Goal: Task Accomplishment & Management: Use online tool/utility

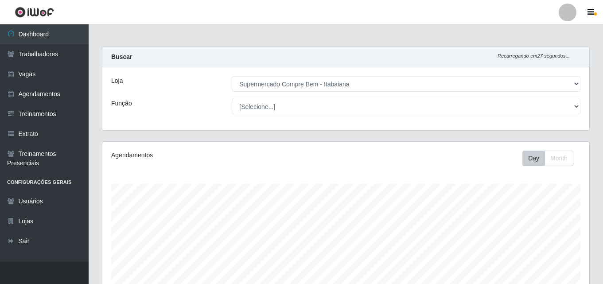
select select "264"
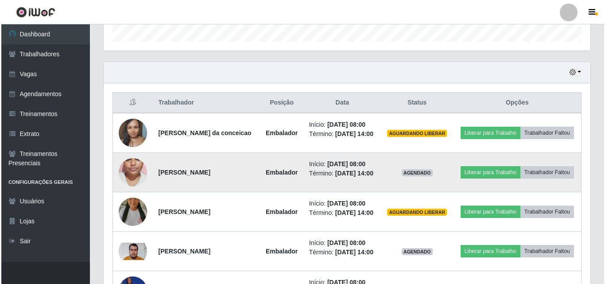
scroll to position [320, 0]
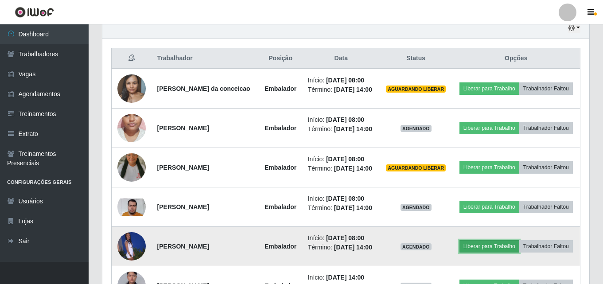
click at [476, 247] on button "Liberar para Trabalho" at bounding box center [490, 246] width 60 height 12
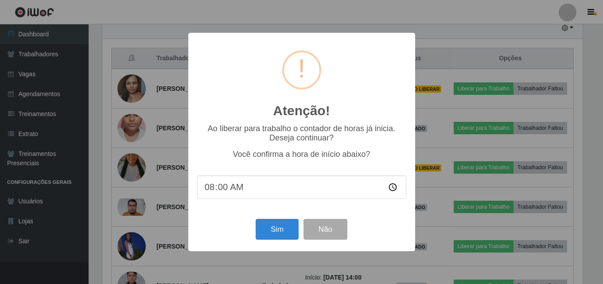
scroll to position [184, 483]
click at [290, 223] on button "Sim" at bounding box center [278, 229] width 43 height 21
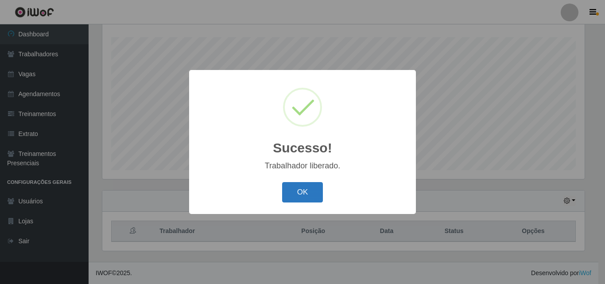
click at [298, 196] on button "OK" at bounding box center [302, 192] width 41 height 21
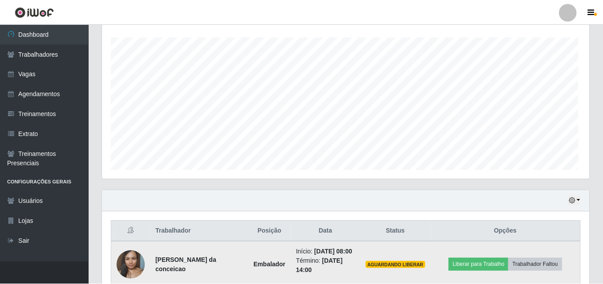
scroll to position [184, 487]
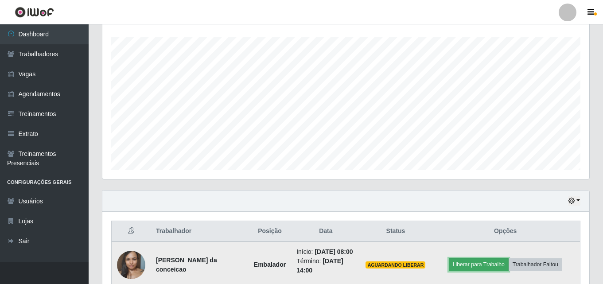
click at [487, 266] on button "Liberar para Trabalho" at bounding box center [479, 264] width 60 height 12
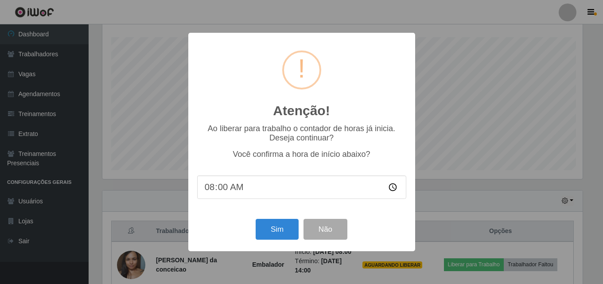
scroll to position [184, 483]
click at [278, 239] on button "Sim" at bounding box center [278, 229] width 43 height 21
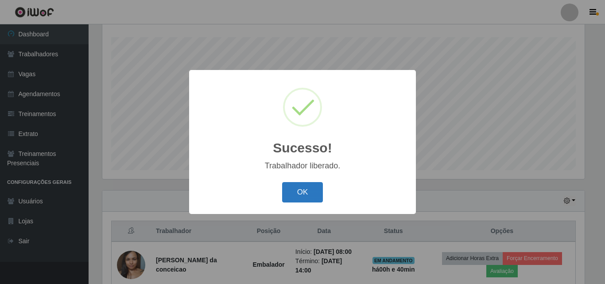
click at [308, 192] on button "OK" at bounding box center [302, 192] width 41 height 21
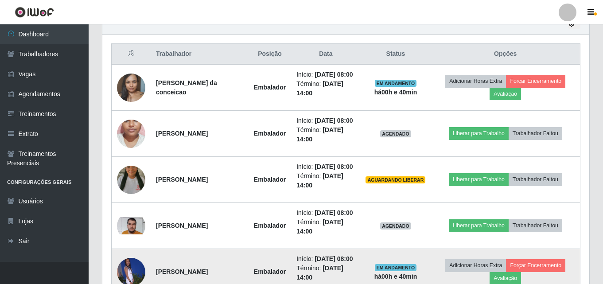
scroll to position [368, 0]
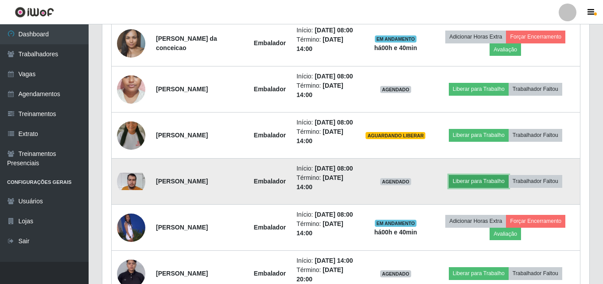
click at [461, 180] on button "Liberar para Trabalho" at bounding box center [479, 181] width 60 height 12
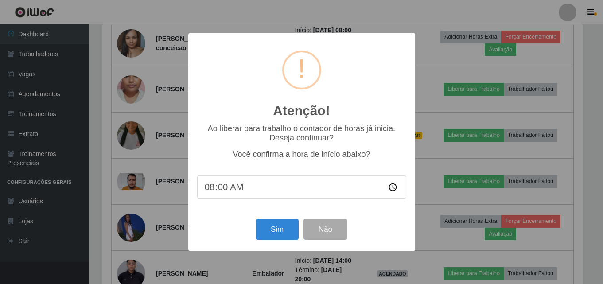
scroll to position [184, 483]
click at [285, 236] on button "Sim" at bounding box center [278, 229] width 43 height 21
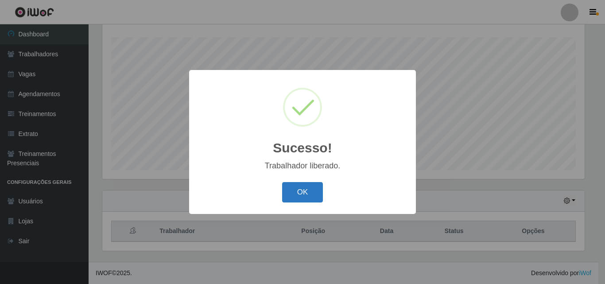
click at [297, 195] on button "OK" at bounding box center [302, 192] width 41 height 21
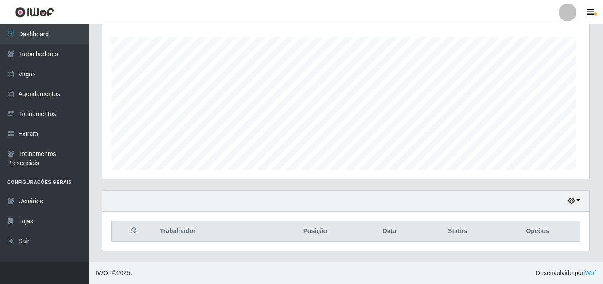
scroll to position [0, 0]
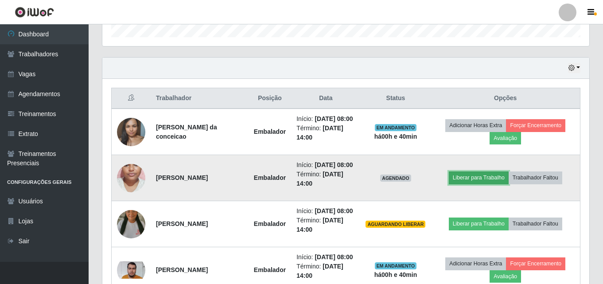
click at [479, 174] on button "Liberar para Trabalho" at bounding box center [479, 178] width 60 height 12
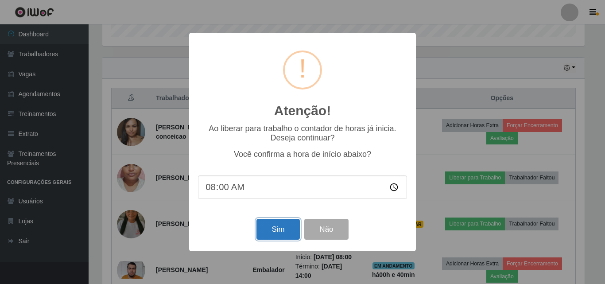
click at [274, 232] on button "Sim" at bounding box center [278, 229] width 43 height 21
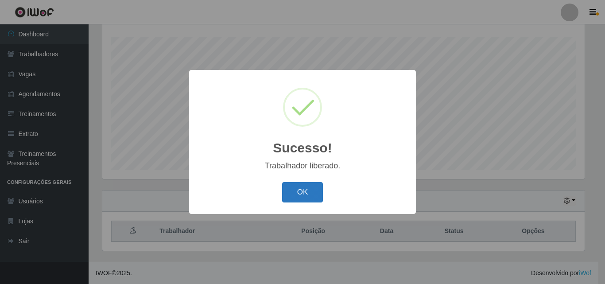
click at [299, 202] on button "OK" at bounding box center [302, 192] width 41 height 21
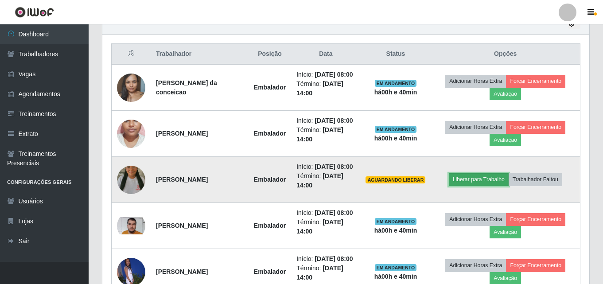
click at [463, 177] on button "Liberar para Trabalho" at bounding box center [479, 179] width 60 height 12
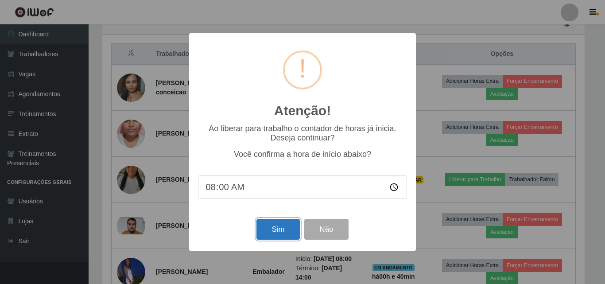
click at [277, 221] on button "Sim" at bounding box center [278, 229] width 43 height 21
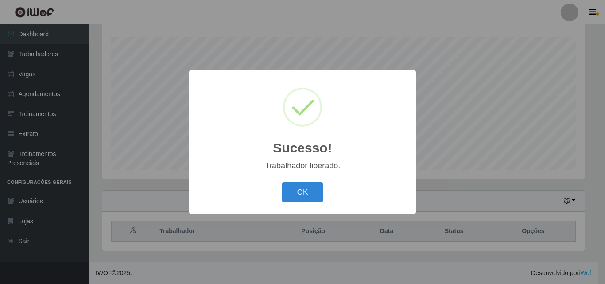
click at [312, 179] on div "Sucesso! × Trabalhador liberado. OK Cancel" at bounding box center [302, 142] width 227 height 144
click at [309, 193] on button "OK" at bounding box center [302, 192] width 41 height 21
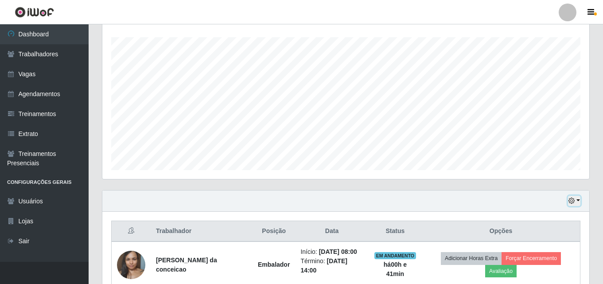
click at [574, 204] on icon "button" at bounding box center [572, 201] width 6 height 6
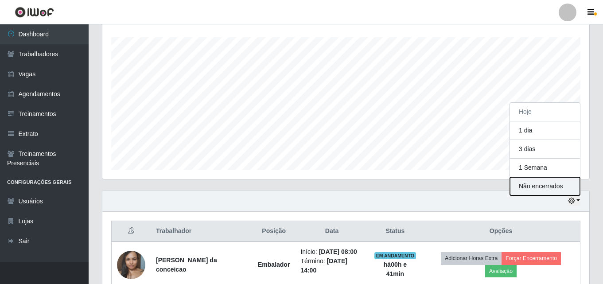
click at [548, 185] on button "Não encerrados" at bounding box center [545, 186] width 70 height 18
